Goal: Information Seeking & Learning: Learn about a topic

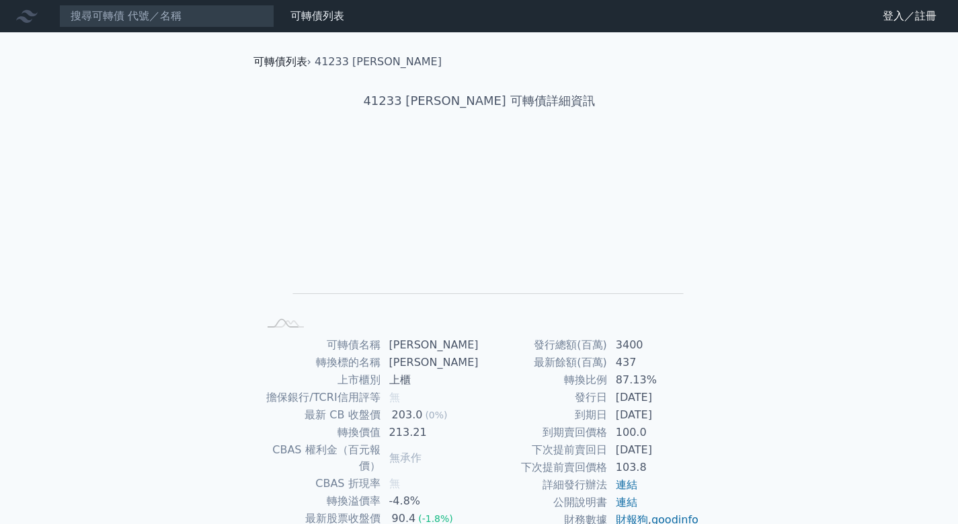
click at [288, 61] on link "可轉債列表" at bounding box center [280, 61] width 54 height 13
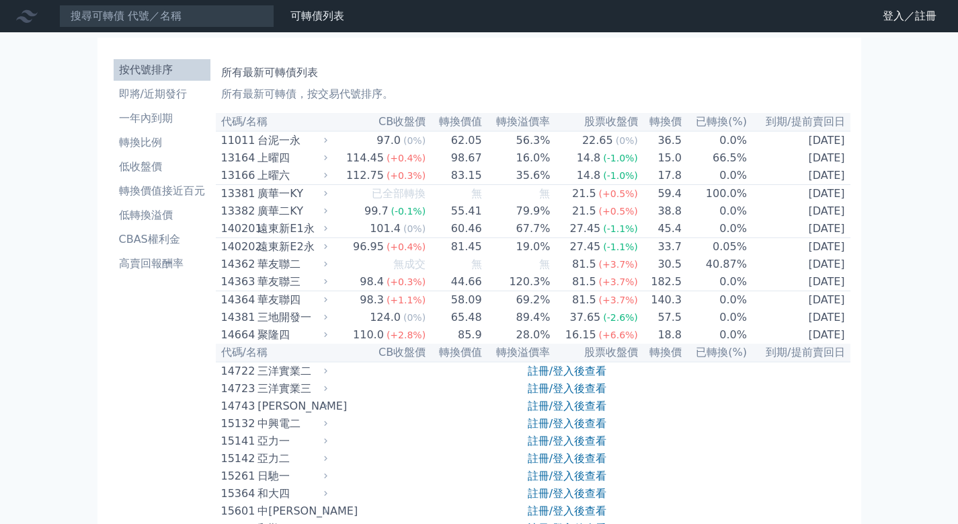
click at [161, 69] on li "按代號排序" at bounding box center [162, 70] width 97 height 16
click at [161, 15] on input at bounding box center [166, 16] width 215 height 23
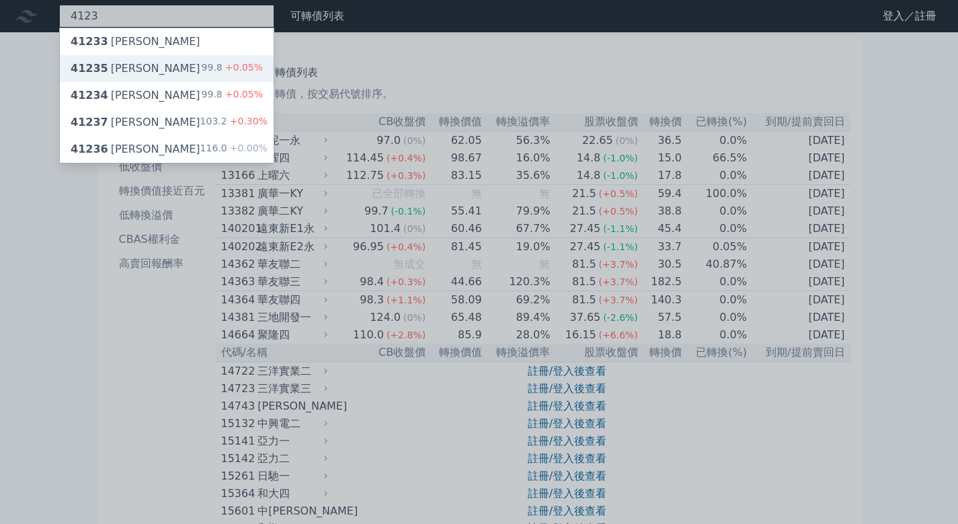
type input "4123"
click at [121, 68] on div "41235 [PERSON_NAME]" at bounding box center [136, 69] width 130 height 16
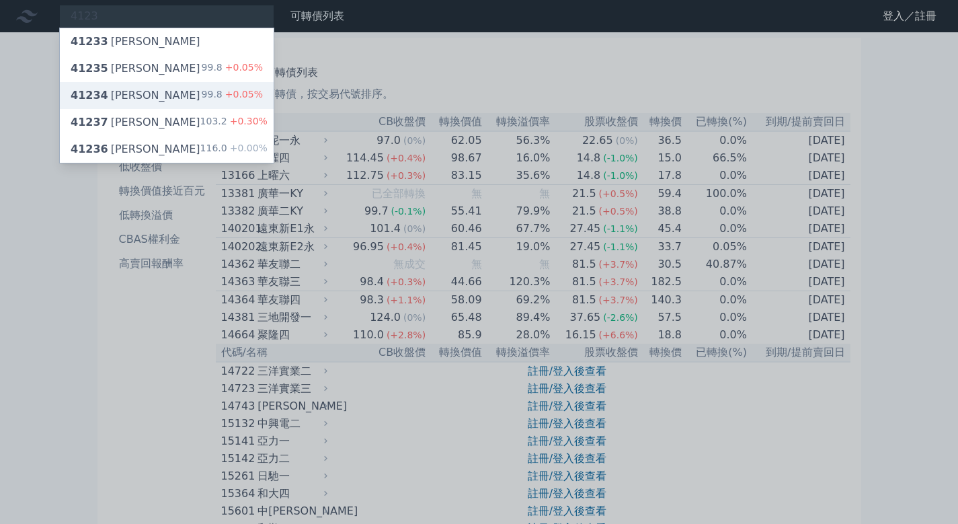
click at [104, 98] on div "41234 [PERSON_NAME]" at bounding box center [136, 95] width 130 height 16
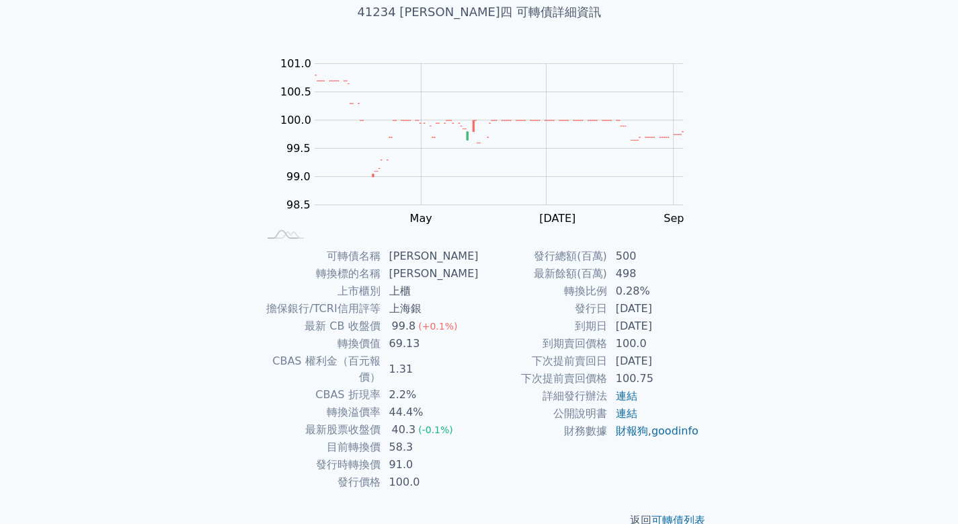
scroll to position [99, 0]
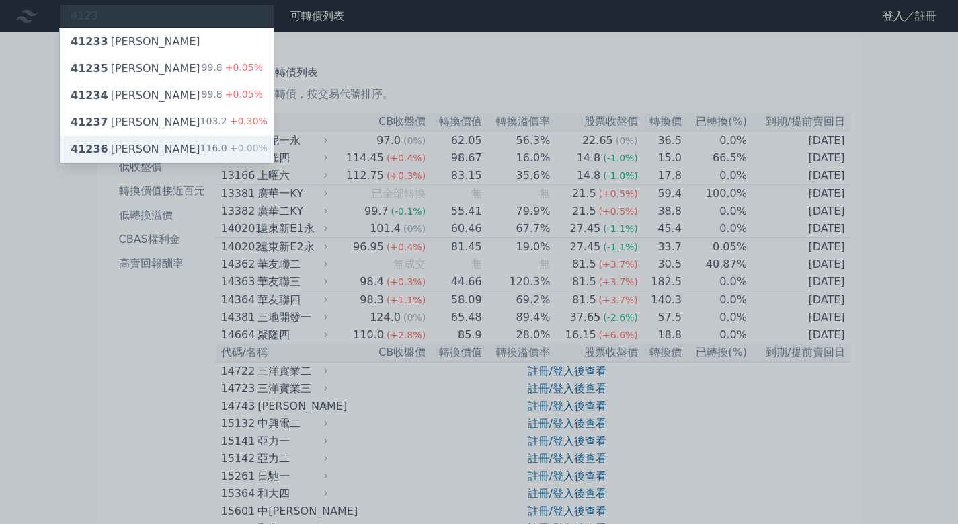
click at [112, 145] on div "41236 [PERSON_NAME]" at bounding box center [136, 149] width 130 height 16
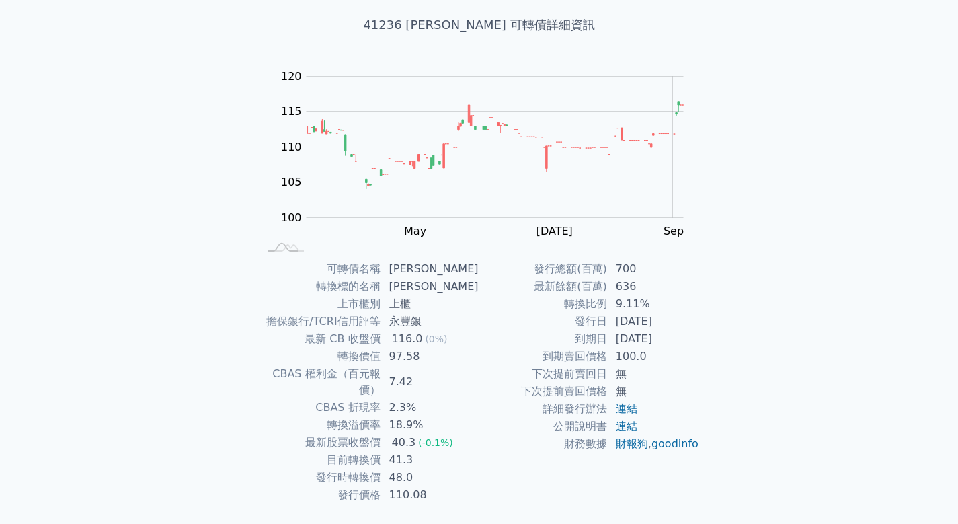
scroll to position [99, 0]
